Goal: Task Accomplishment & Management: Use online tool/utility

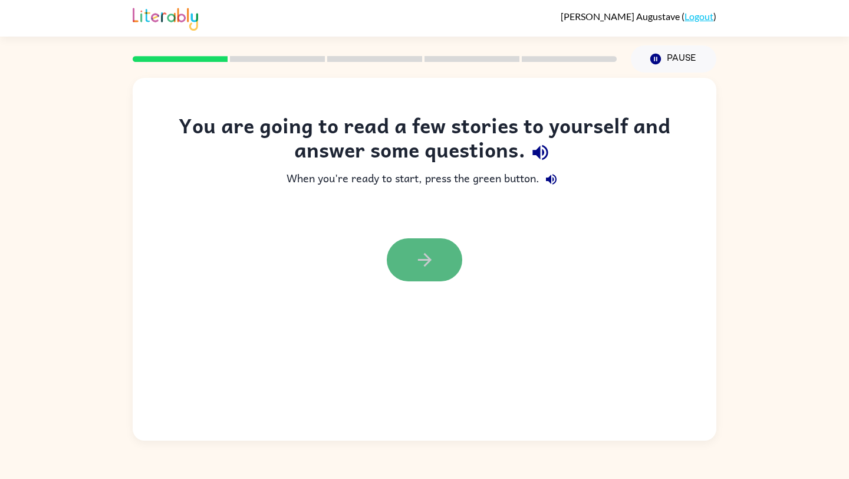
click at [411, 261] on button "button" at bounding box center [424, 259] width 75 height 43
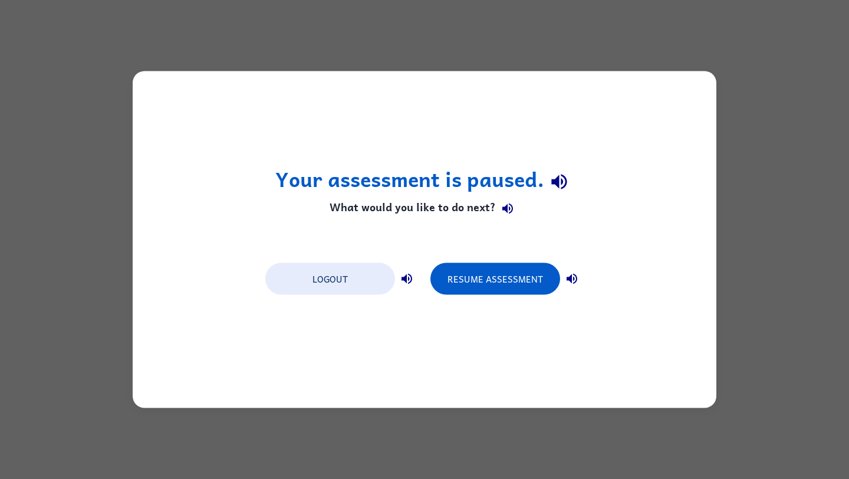
click at [767, 237] on div "Your assessment is paused. What would you like to do next? Logout Resume Assess…" at bounding box center [424, 239] width 849 height 479
click at [471, 281] on button "Resume Assessment" at bounding box center [496, 279] width 130 height 32
click at [521, 275] on button "Resume Assessment" at bounding box center [496, 279] width 130 height 32
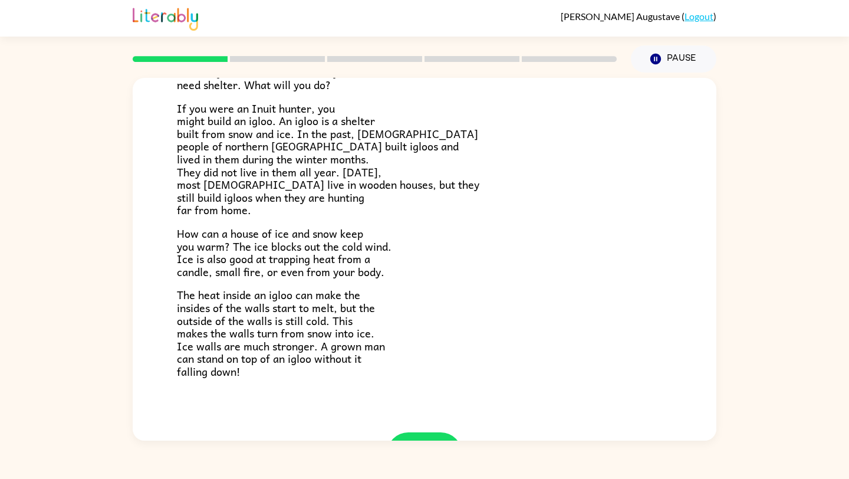
scroll to position [168, 0]
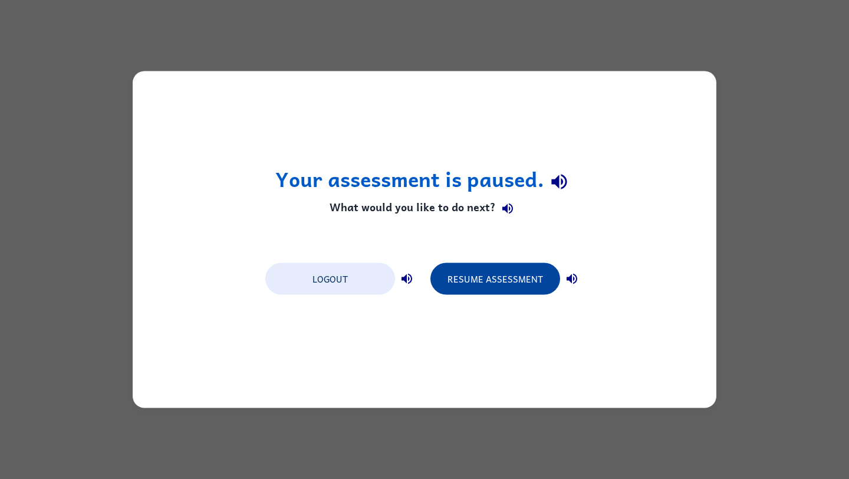
click at [495, 283] on button "Resume Assessment" at bounding box center [496, 279] width 130 height 32
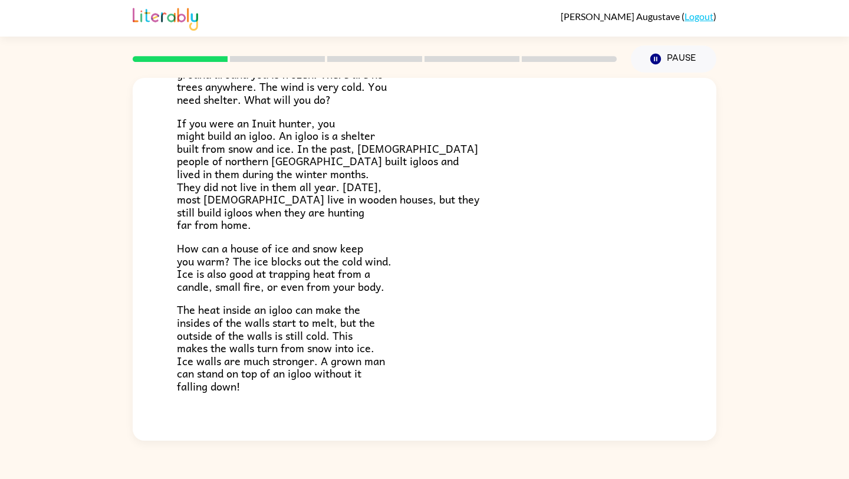
scroll to position [155, 0]
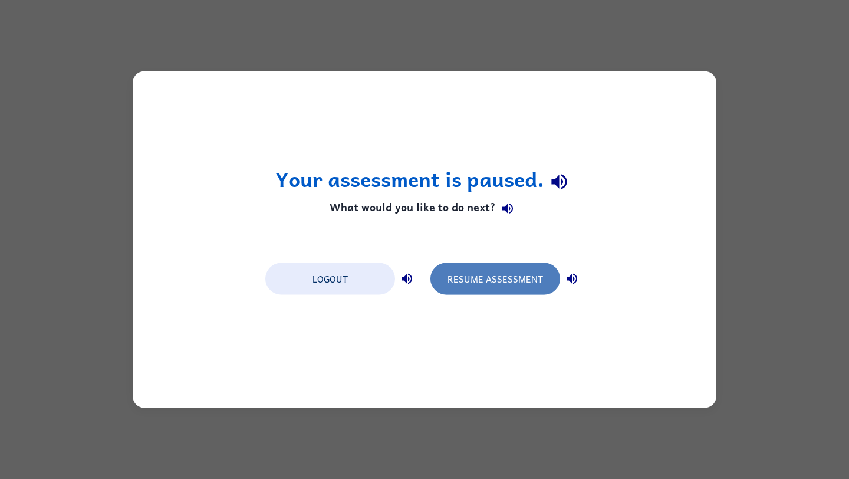
click at [504, 284] on button "Resume Assessment" at bounding box center [496, 279] width 130 height 32
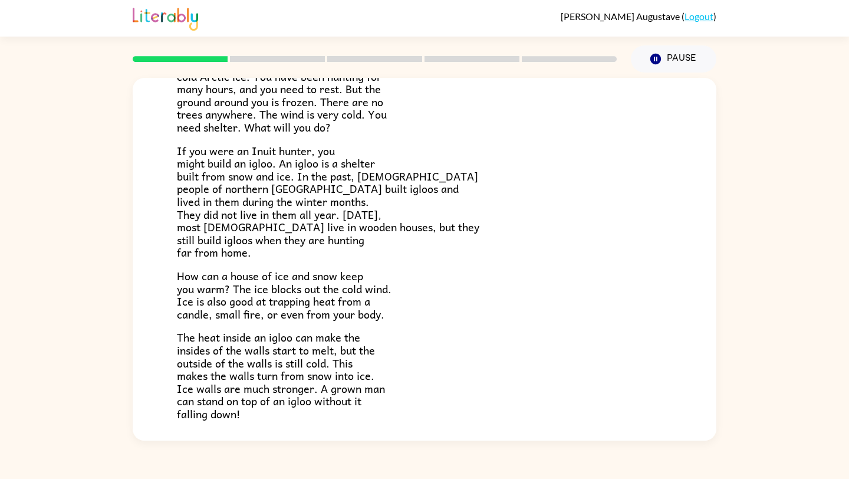
scroll to position [212, 0]
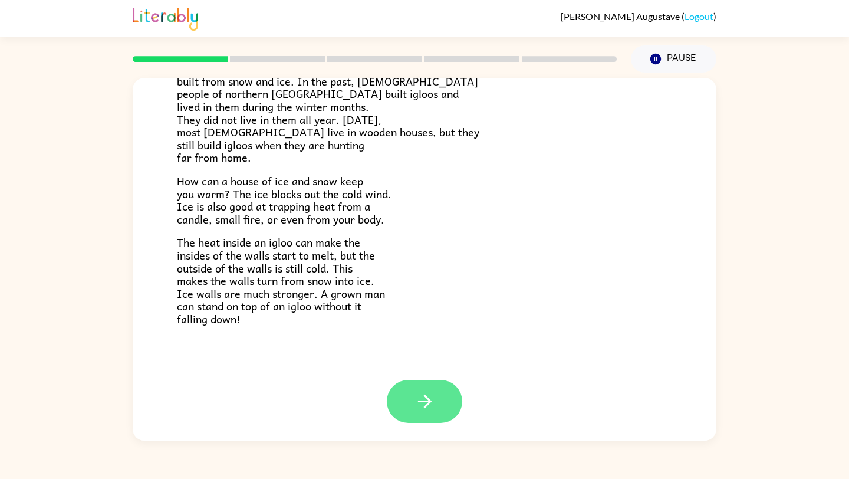
click at [448, 392] on button "button" at bounding box center [424, 401] width 75 height 43
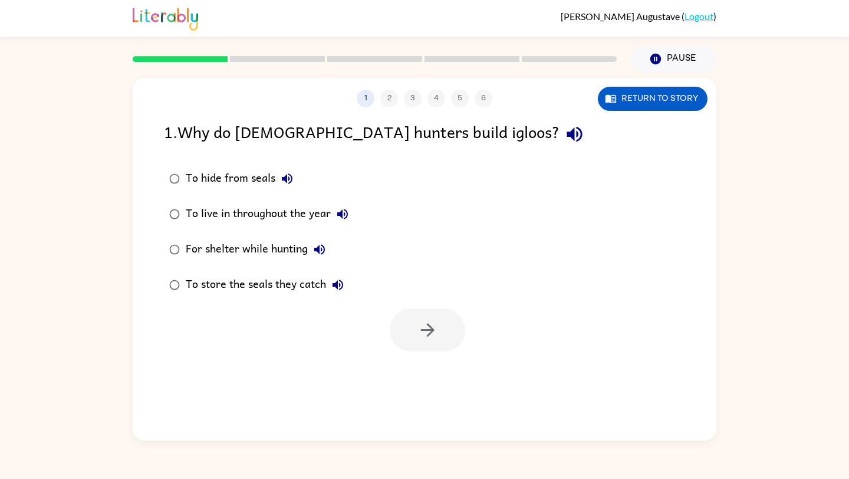
scroll to position [0, 0]
click at [567, 133] on icon "button" at bounding box center [574, 134] width 15 height 15
click at [295, 176] on button "To hide from seals" at bounding box center [287, 179] width 24 height 24
click at [346, 215] on icon "button" at bounding box center [342, 214] width 11 height 11
click at [327, 245] on button "For shelter while hunting" at bounding box center [320, 250] width 24 height 24
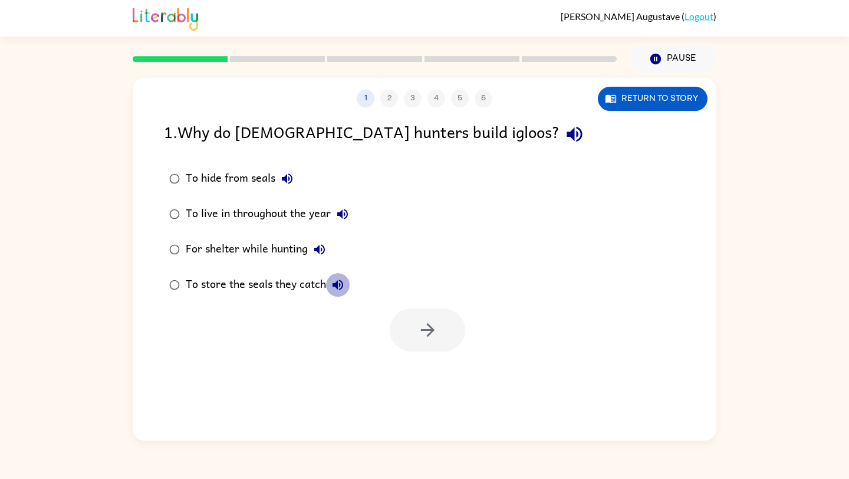
click at [345, 291] on icon "button" at bounding box center [338, 285] width 14 height 14
click at [414, 320] on button "button" at bounding box center [427, 329] width 75 height 43
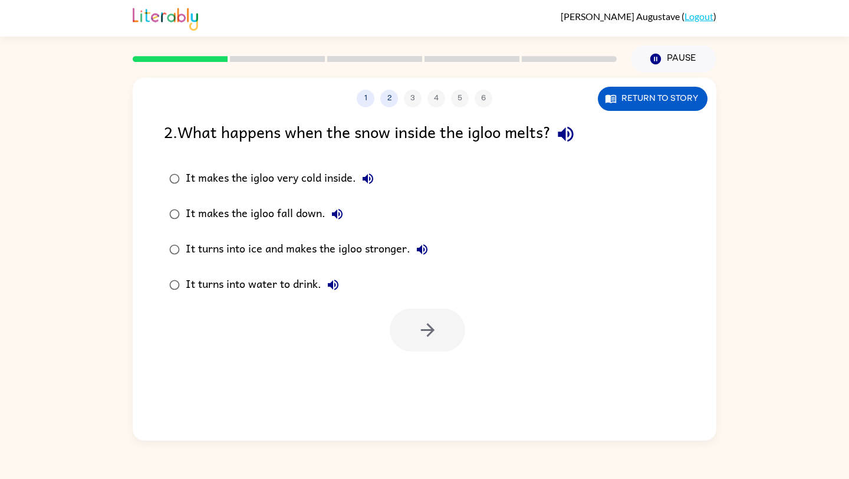
click at [566, 137] on icon "button" at bounding box center [566, 134] width 21 height 21
click at [569, 137] on icon "button" at bounding box center [565, 134] width 15 height 15
click at [362, 176] on icon "button" at bounding box center [368, 179] width 14 height 14
click at [336, 212] on icon "button" at bounding box center [337, 214] width 11 height 11
click at [425, 249] on icon "button" at bounding box center [422, 249] width 11 height 11
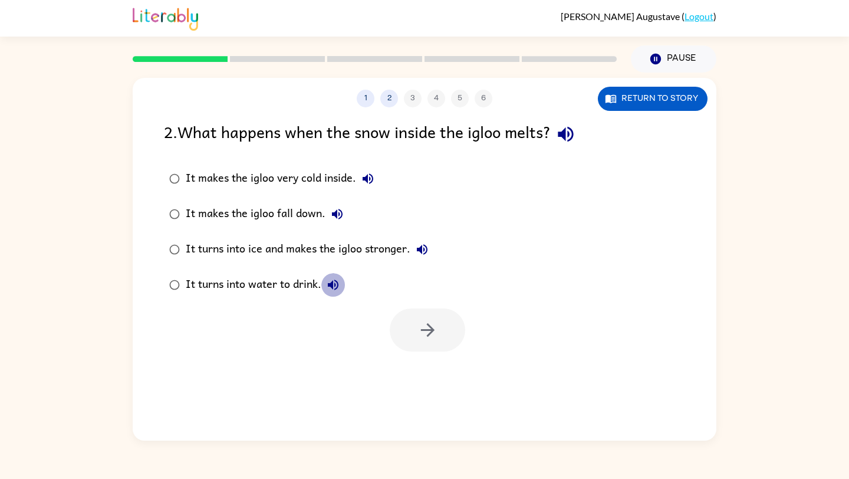
click at [333, 289] on icon "button" at bounding box center [333, 285] width 14 height 14
click at [399, 319] on button "button" at bounding box center [427, 329] width 75 height 43
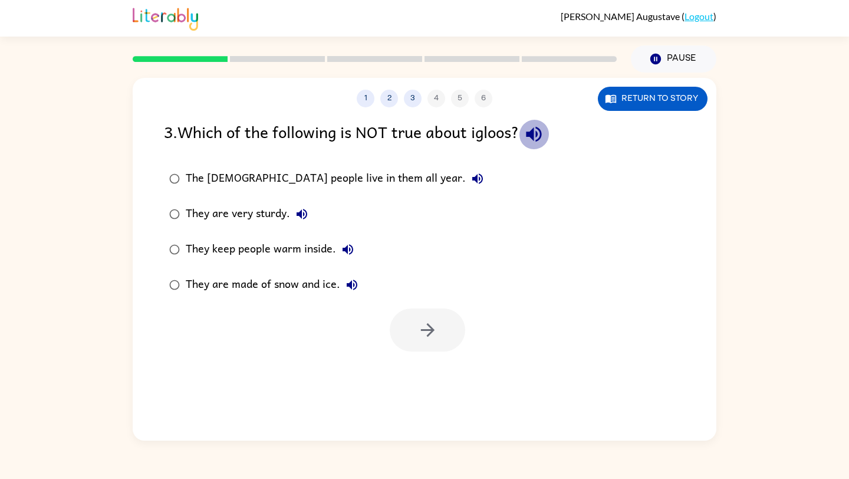
click at [536, 129] on icon "button" at bounding box center [534, 134] width 21 height 21
click at [466, 171] on button "The [DEMOGRAPHIC_DATA] people live in them all year." at bounding box center [478, 179] width 24 height 24
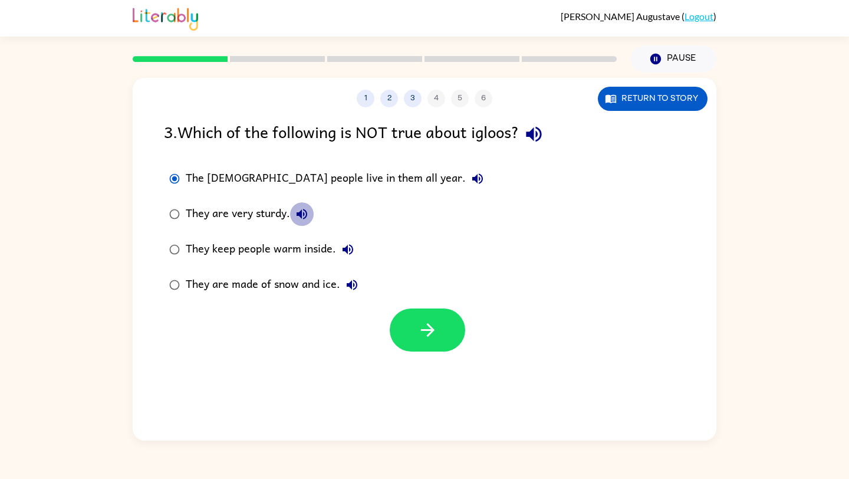
click at [301, 209] on icon "button" at bounding box center [302, 214] width 14 height 14
click at [354, 248] on icon "button" at bounding box center [348, 249] width 14 height 14
click at [356, 280] on icon "button" at bounding box center [352, 285] width 14 height 14
click at [424, 326] on icon "button" at bounding box center [428, 330] width 21 height 21
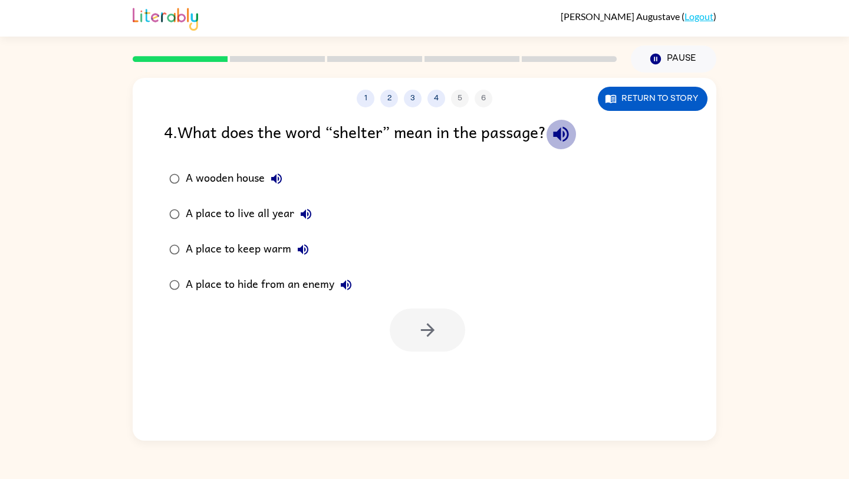
click at [572, 133] on icon "button" at bounding box center [561, 134] width 21 height 21
click at [275, 176] on icon "button" at bounding box center [276, 178] width 11 height 11
click at [276, 176] on icon "button" at bounding box center [276, 178] width 11 height 11
click at [277, 179] on icon "button" at bounding box center [277, 179] width 14 height 14
click at [311, 215] on icon "button" at bounding box center [306, 214] width 14 height 14
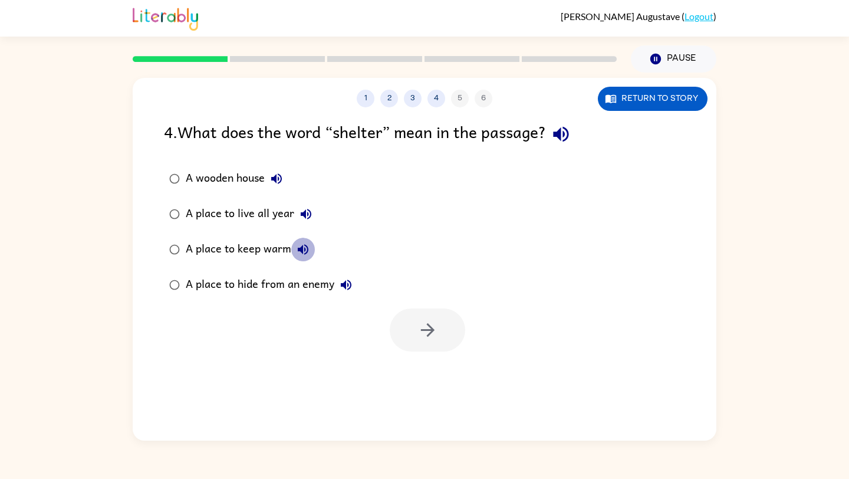
click at [307, 251] on icon "button" at bounding box center [303, 249] width 11 height 11
click at [347, 280] on icon "button" at bounding box center [346, 285] width 14 height 14
click at [280, 244] on div "A place to keep warm" at bounding box center [250, 250] width 129 height 24
click at [424, 327] on icon "button" at bounding box center [428, 330] width 21 height 21
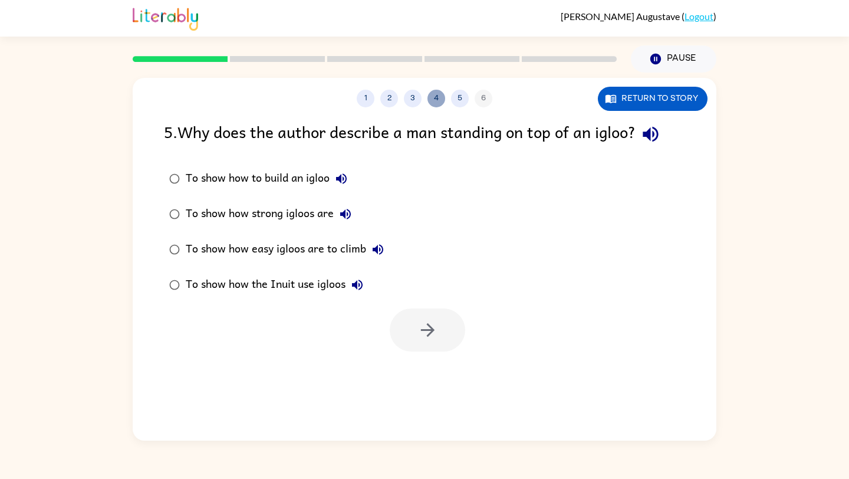
click at [442, 100] on button "4" at bounding box center [437, 99] width 18 height 18
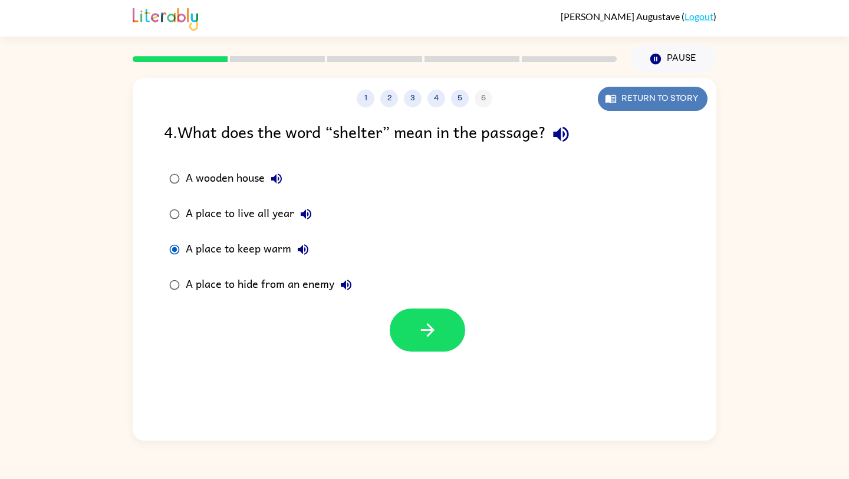
click at [605, 104] on button "Return to story" at bounding box center [653, 99] width 110 height 24
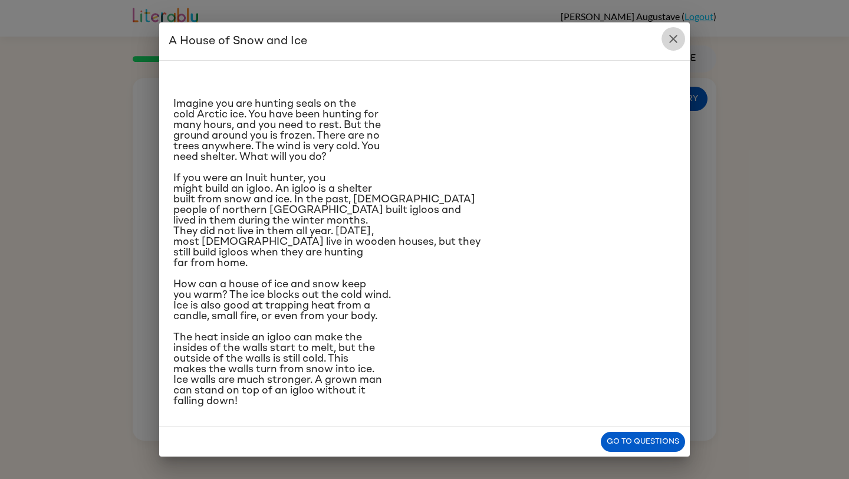
click at [676, 42] on button "close" at bounding box center [674, 39] width 24 height 24
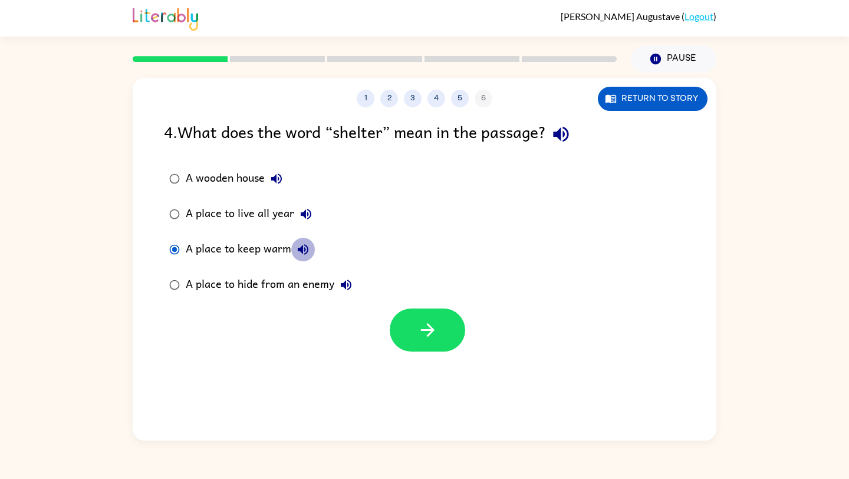
click at [301, 253] on icon "button" at bounding box center [303, 249] width 14 height 14
click at [433, 324] on icon "button" at bounding box center [428, 330] width 21 height 21
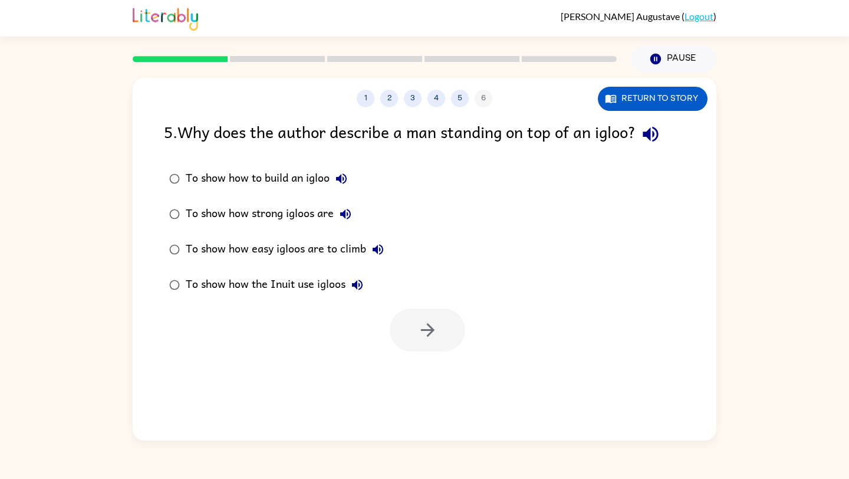
click at [649, 137] on icon "button" at bounding box center [651, 134] width 21 height 21
click at [341, 178] on icon "button" at bounding box center [341, 178] width 11 height 11
click at [352, 208] on icon "button" at bounding box center [346, 214] width 14 height 14
click at [378, 250] on icon "button" at bounding box center [378, 249] width 14 height 14
click at [363, 291] on icon "button" at bounding box center [357, 285] width 14 height 14
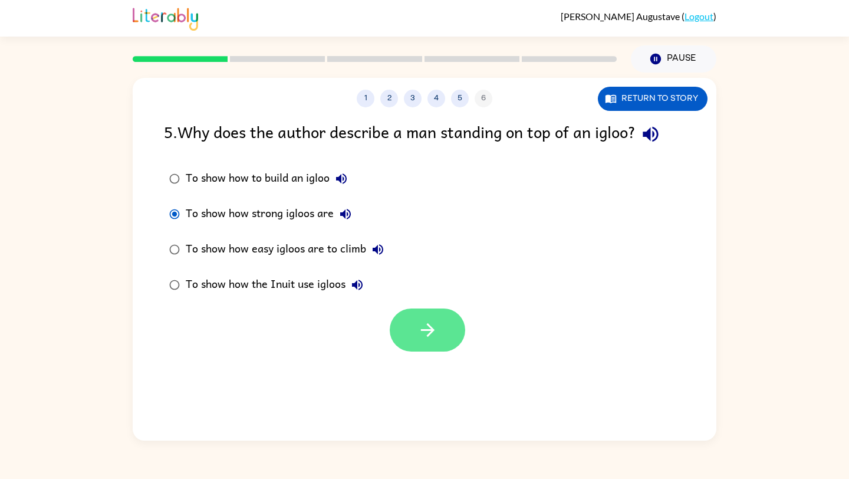
click at [431, 316] on button "button" at bounding box center [427, 329] width 75 height 43
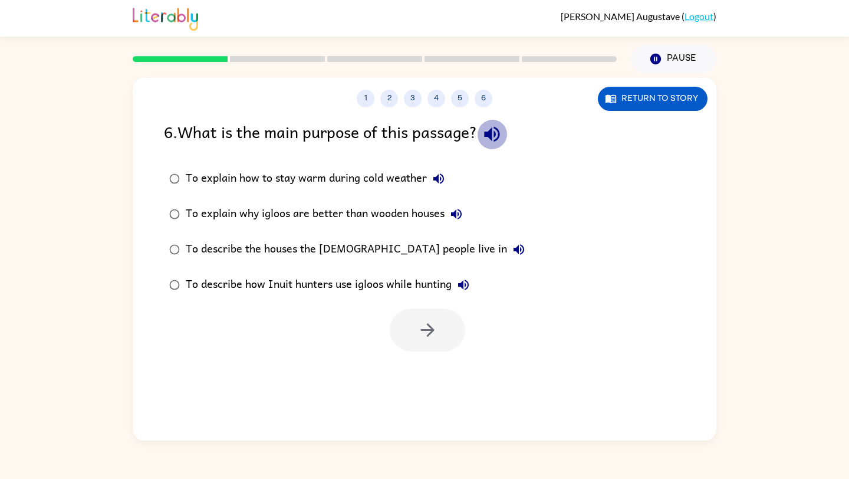
click at [497, 140] on icon "button" at bounding box center [492, 134] width 21 height 21
click at [438, 184] on icon "button" at bounding box center [439, 179] width 14 height 14
click at [461, 215] on icon "button" at bounding box center [456, 214] width 14 height 14
click at [512, 253] on icon "button" at bounding box center [519, 249] width 14 height 14
click at [514, 245] on icon "button" at bounding box center [519, 249] width 11 height 11
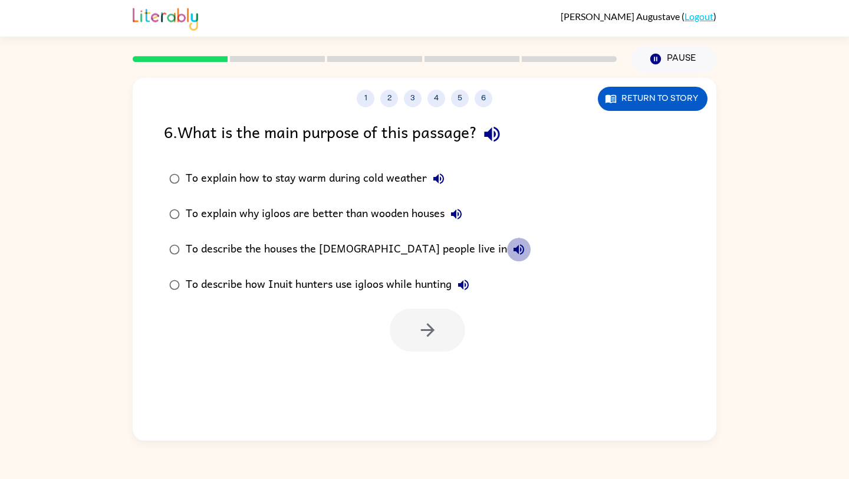
click at [514, 245] on icon "button" at bounding box center [519, 249] width 11 height 11
click at [470, 284] on icon "button" at bounding box center [464, 285] width 14 height 14
click at [453, 216] on icon "button" at bounding box center [456, 214] width 14 height 14
click at [441, 182] on icon "button" at bounding box center [439, 179] width 14 height 14
click at [442, 354] on div "1 2 3 4 5 6 Return to story 6 . What is the main purpose of this passage? To ex…" at bounding box center [425, 259] width 584 height 363
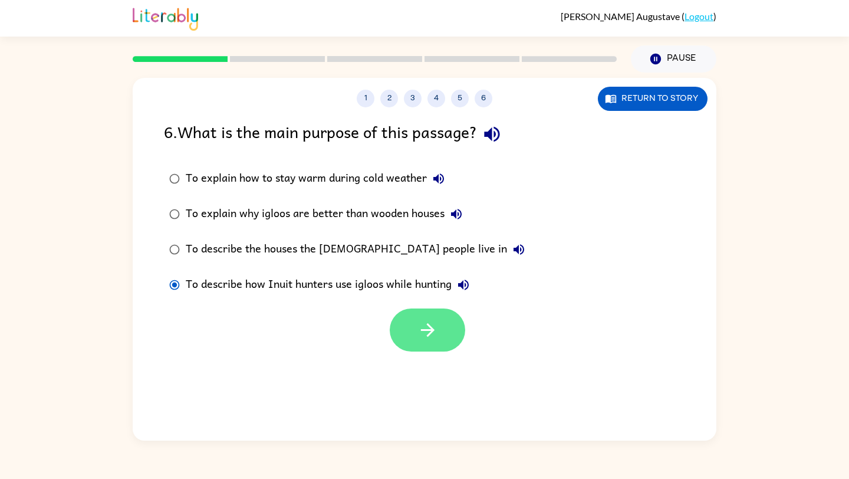
click at [436, 345] on button "button" at bounding box center [427, 329] width 75 height 43
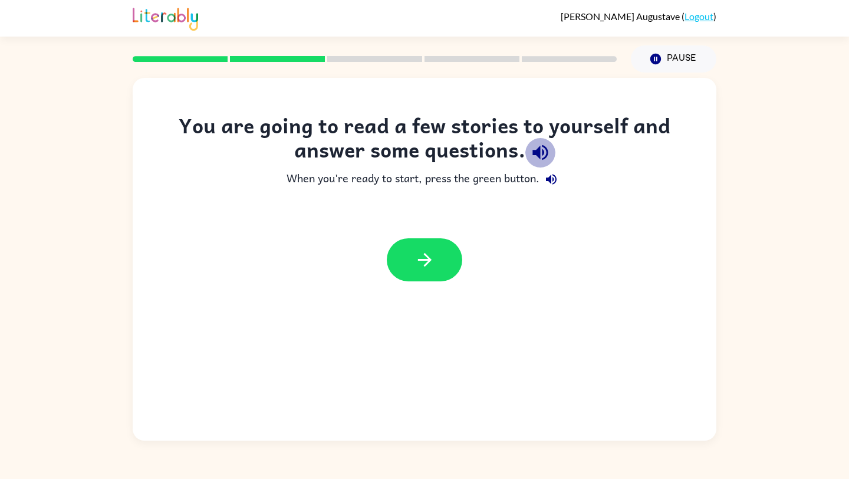
click at [541, 155] on icon "button" at bounding box center [540, 152] width 21 height 21
click at [551, 179] on icon "button" at bounding box center [551, 179] width 11 height 11
click at [392, 256] on button "button" at bounding box center [424, 259] width 75 height 43
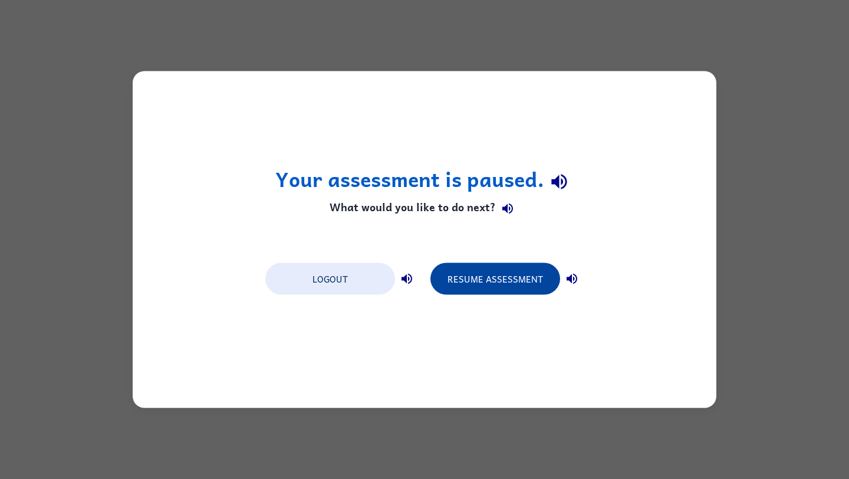
click at [480, 275] on button "Resume Assessment" at bounding box center [496, 279] width 130 height 32
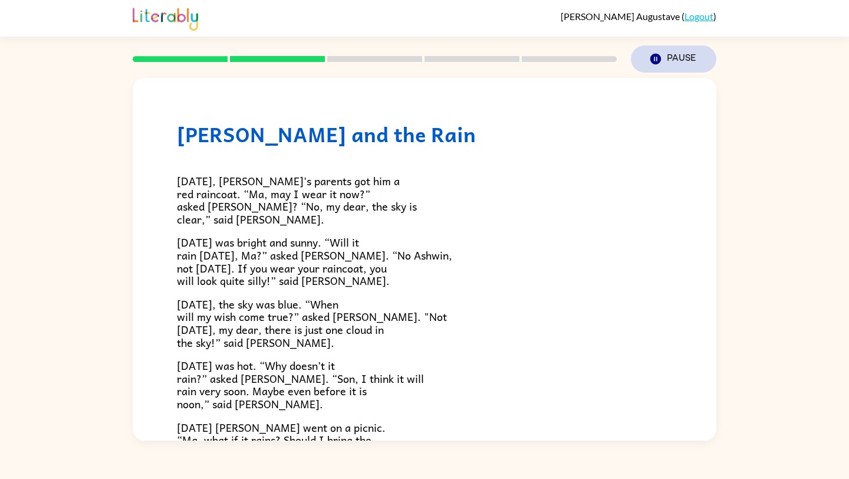
click at [650, 63] on icon "Pause" at bounding box center [655, 58] width 13 height 13
